Goal: Information Seeking & Learning: Compare options

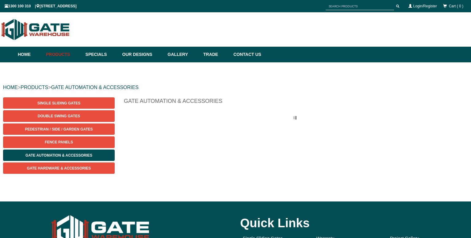
scroll to position [15, 0]
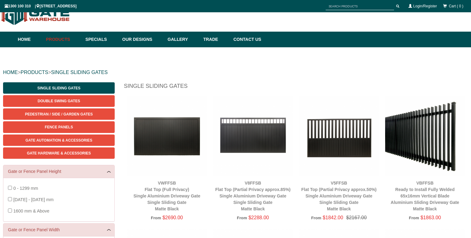
scroll to position [46, 0]
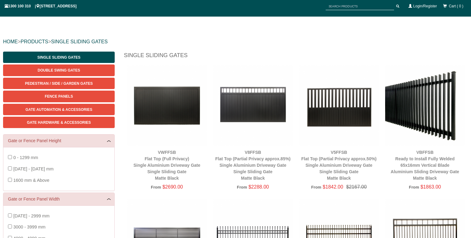
click at [430, 109] on img at bounding box center [425, 105] width 80 height 80
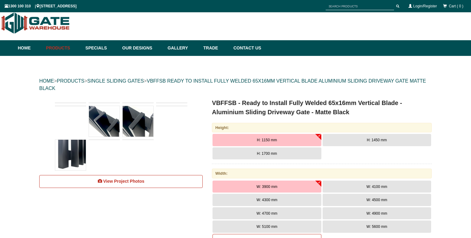
scroll to position [15, 0]
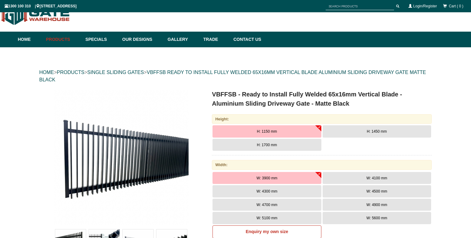
click at [266, 146] on span "H: 1700 mm" at bounding box center [267, 145] width 20 height 4
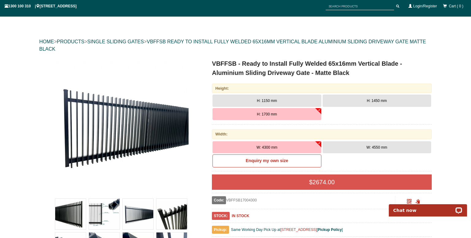
scroll to position [0, 0]
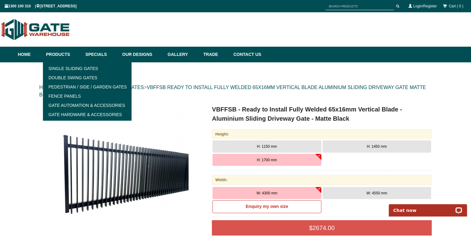
click at [68, 52] on link "Products" at bounding box center [63, 55] width 40 height 16
click at [62, 76] on link "Double Swing Gates" at bounding box center [87, 77] width 85 height 9
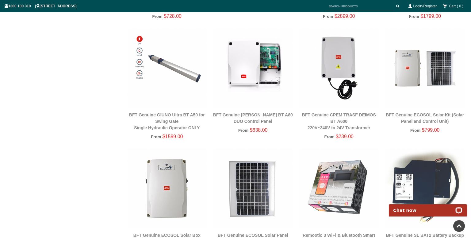
scroll to position [322, 0]
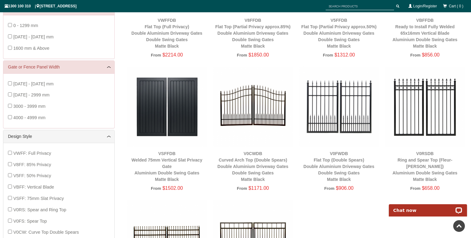
scroll to position [168, 0]
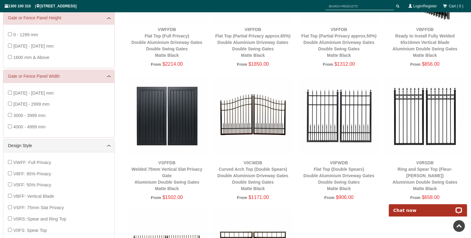
click at [267, 121] on img at bounding box center [253, 116] width 80 height 80
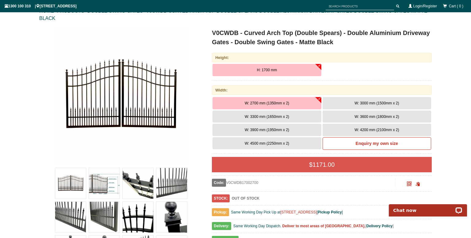
click at [141, 171] on img at bounding box center [138, 183] width 31 height 31
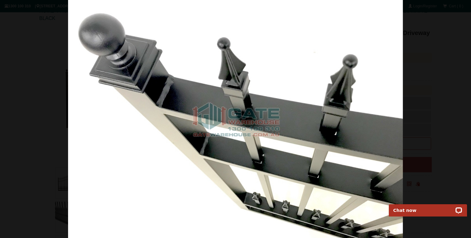
click at [439, 91] on div at bounding box center [235, 119] width 471 height 238
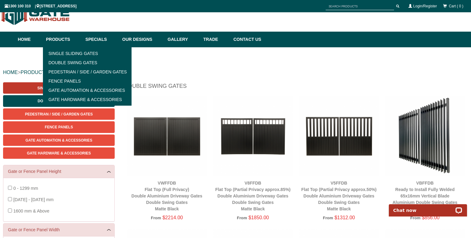
click at [31, 85] on link "Single Sliding Gates" at bounding box center [59, 87] width 112 height 11
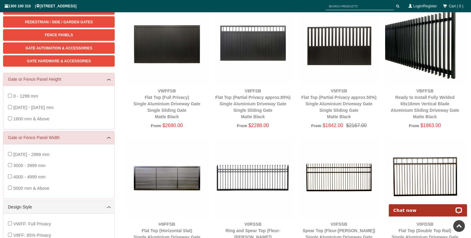
scroll to position [76, 0]
